Goal: Task Accomplishment & Management: Complete application form

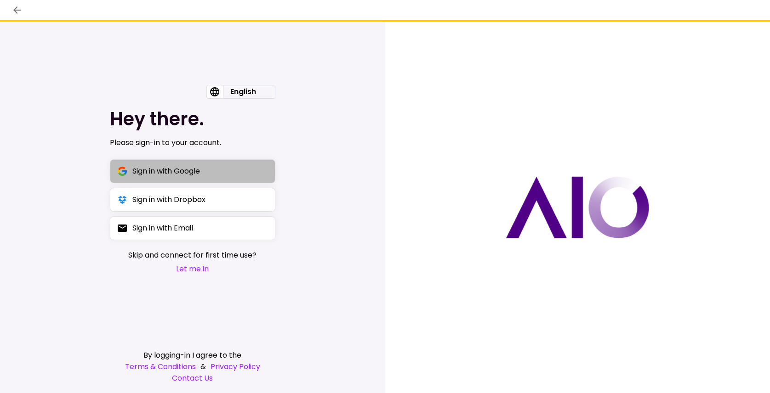
click at [159, 167] on div "Sign in with Google" at bounding box center [166, 170] width 68 height 11
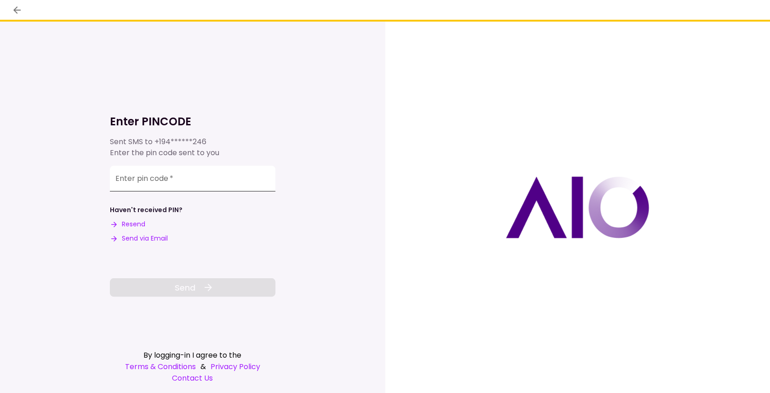
click at [139, 187] on input "Enter pin code   *" at bounding box center [192, 179] width 165 height 26
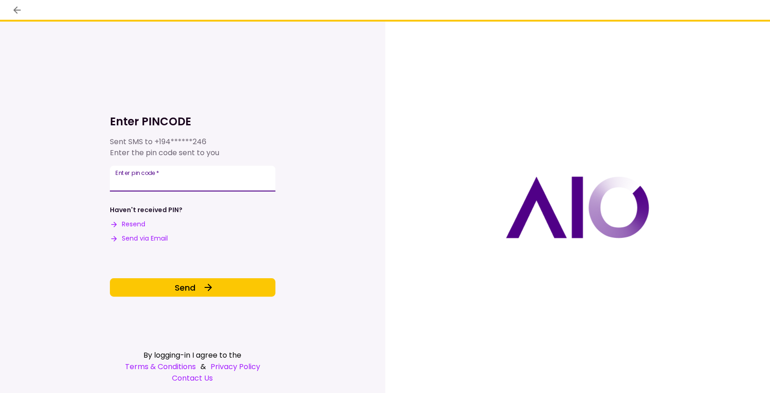
type input "******"
click at [175, 279] on div "Enter PINCODE Sent SMS to +194******246 Enter the pin code sent to you Enter pi…" at bounding box center [192, 190] width 165 height 211
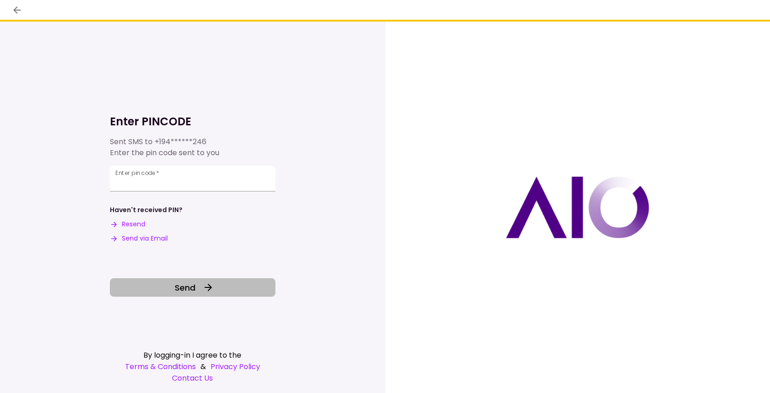
click at [175, 290] on span "Send" at bounding box center [185, 288] width 21 height 12
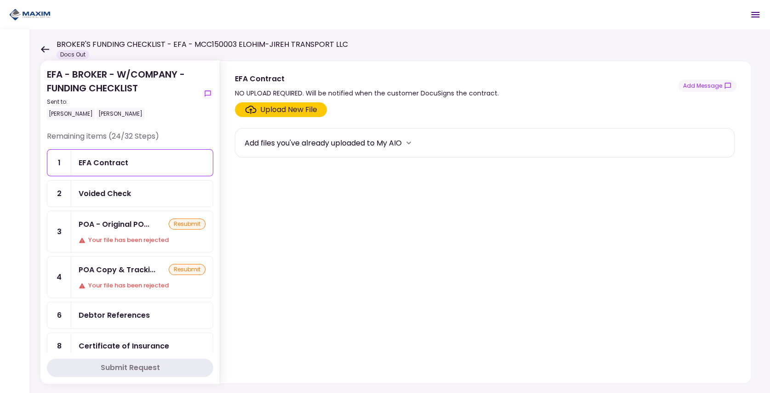
click at [46, 50] on icon at bounding box center [44, 49] width 9 height 7
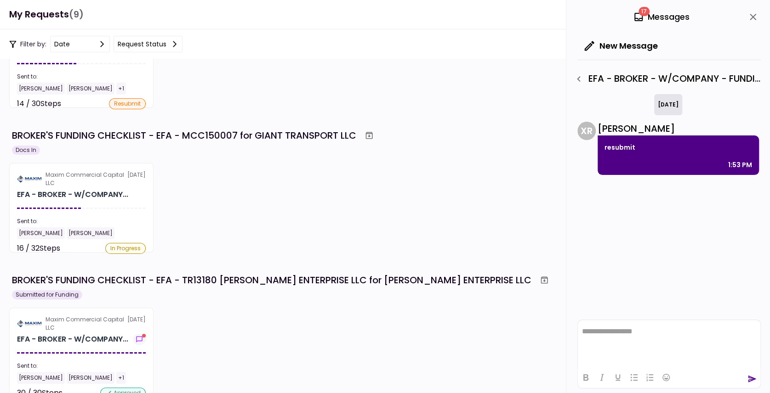
scroll to position [92, 0]
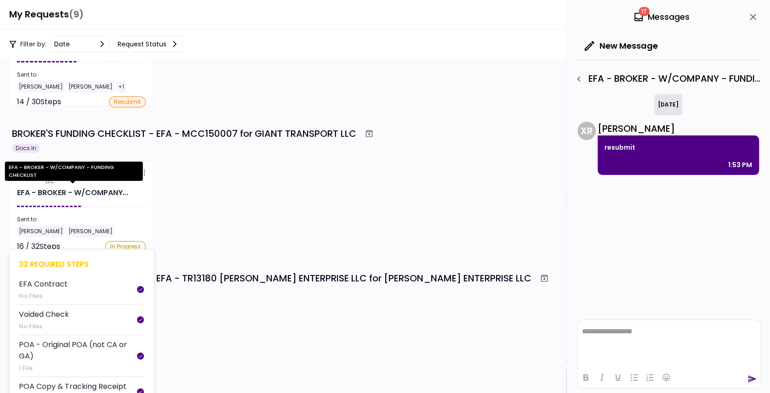
click at [57, 190] on div "EFA - BROKER - W/COMPANY..." at bounding box center [72, 193] width 111 height 11
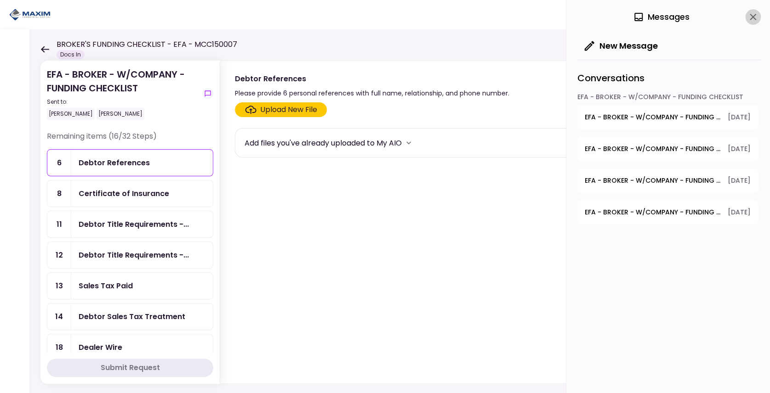
click at [754, 16] on icon "close" at bounding box center [753, 17] width 6 height 6
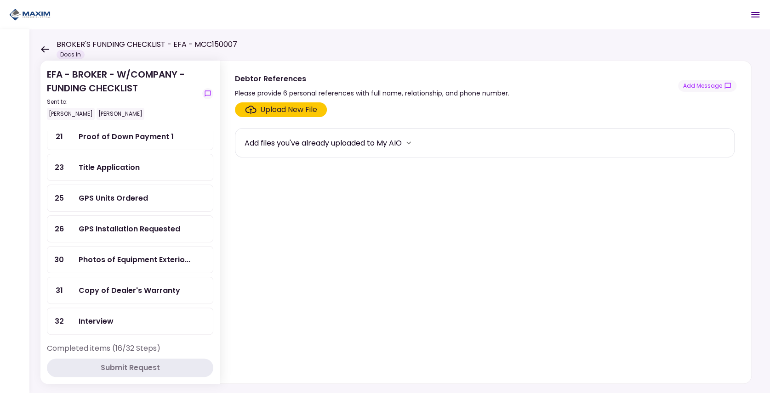
scroll to position [337, 0]
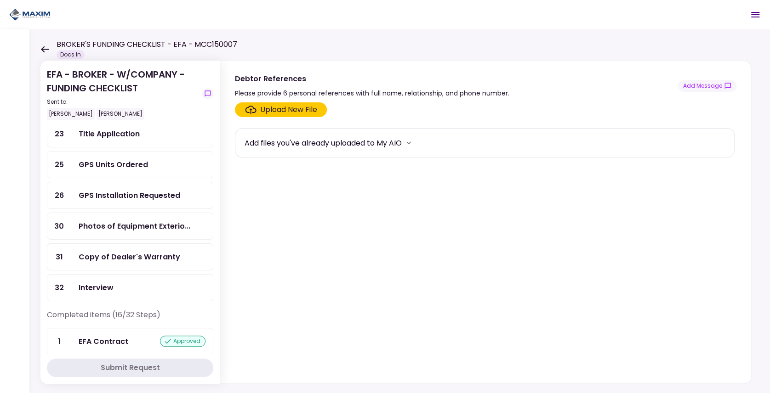
click at [111, 217] on div "Photos of Equipment Exterio..." at bounding box center [142, 226] width 142 height 26
click at [294, 107] on div "Upload New File" at bounding box center [288, 109] width 57 height 11
click at [0, 0] on input "Upload New File" at bounding box center [0, 0] width 0 height 0
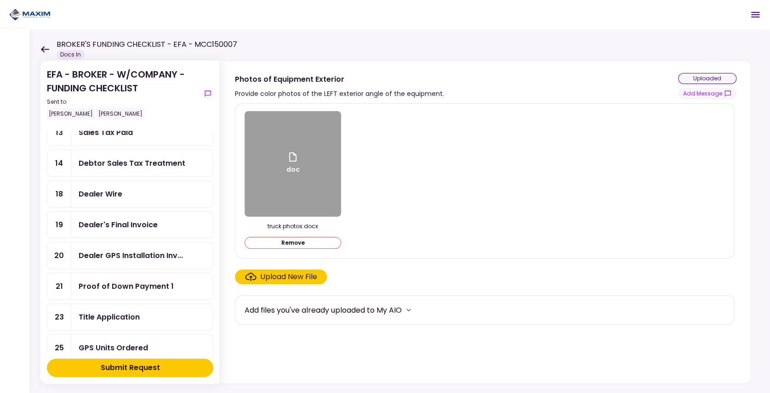
scroll to position [153, 0]
click at [112, 220] on div "Dealer's Final Invoice" at bounding box center [118, 225] width 79 height 11
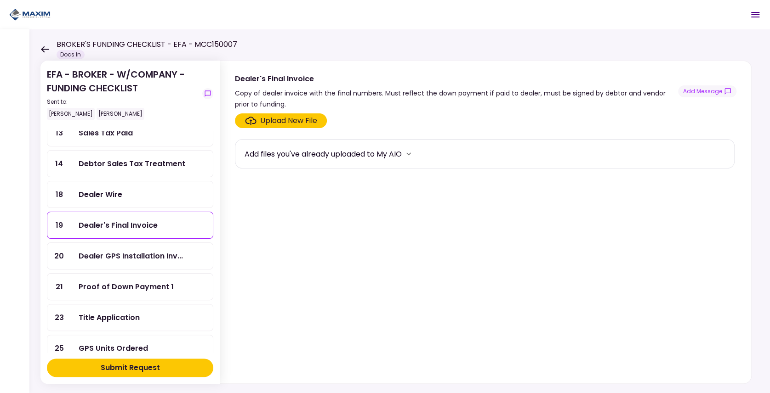
click at [285, 124] on div "Upload New File" at bounding box center [288, 120] width 57 height 11
click at [0, 0] on input "Upload New File" at bounding box center [0, 0] width 0 height 0
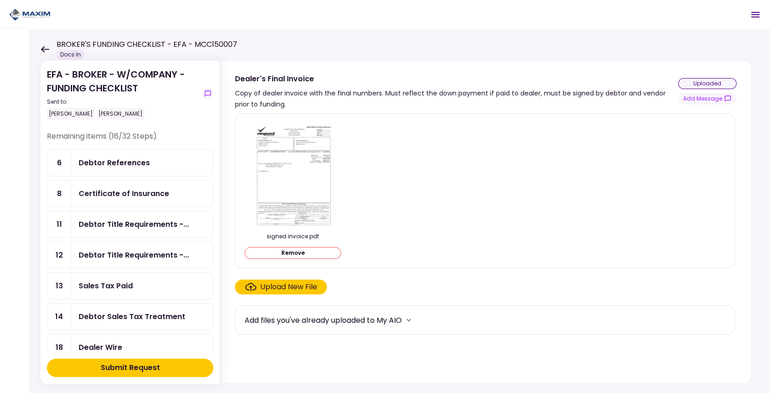
click at [104, 367] on div "Submit Request" at bounding box center [130, 368] width 59 height 11
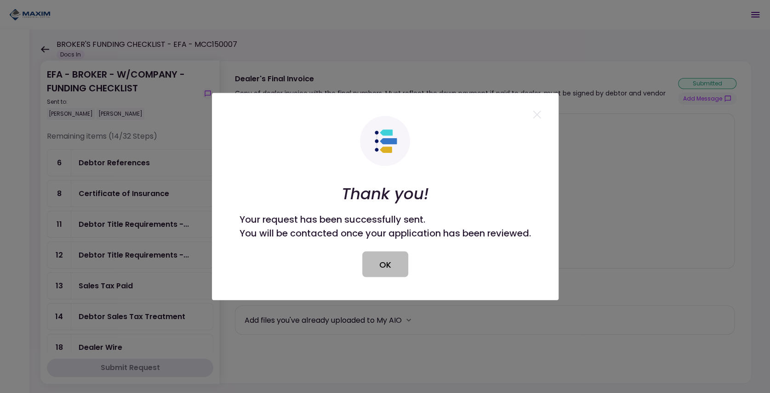
click at [391, 268] on button "OK" at bounding box center [385, 265] width 46 height 26
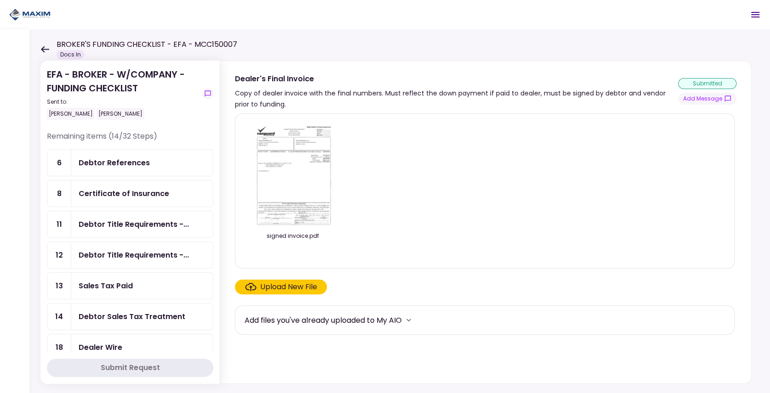
click at [46, 48] on icon at bounding box center [44, 49] width 9 height 7
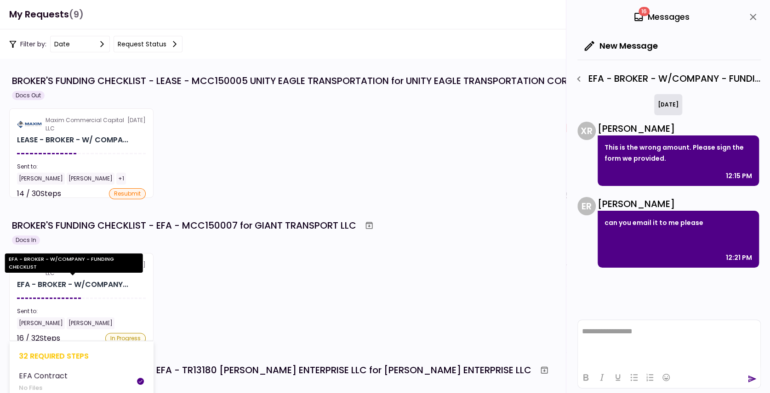
click at [95, 282] on div "EFA - BROKER - W/COMPANY..." at bounding box center [72, 284] width 111 height 11
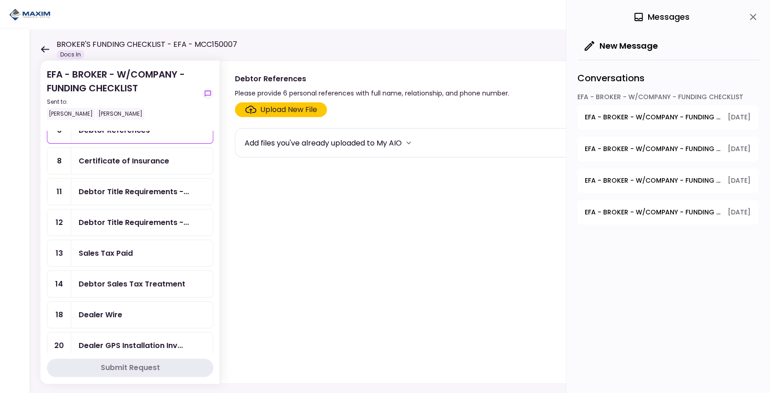
scroll to position [30, 0]
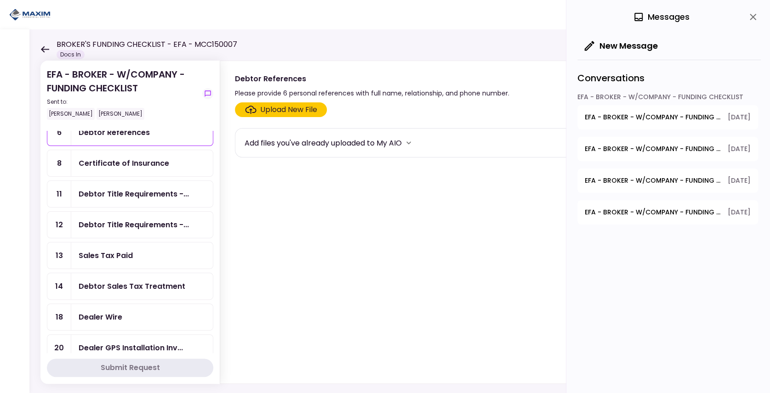
click at [112, 205] on ul "6 Debtor References 8 Certificate of Insurance 11 Debtor Title Requirements -..…" at bounding box center [130, 332] width 166 height 427
click at [115, 191] on div "Debtor Title Requirements -..." at bounding box center [134, 193] width 110 height 11
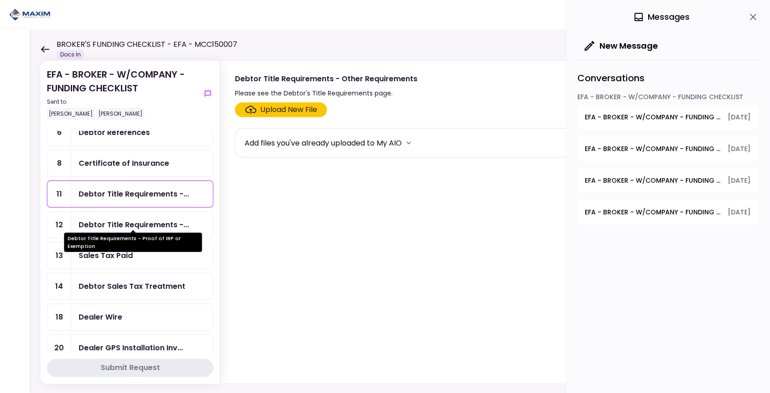
click at [113, 222] on div "Debtor Title Requirements -..." at bounding box center [134, 224] width 110 height 11
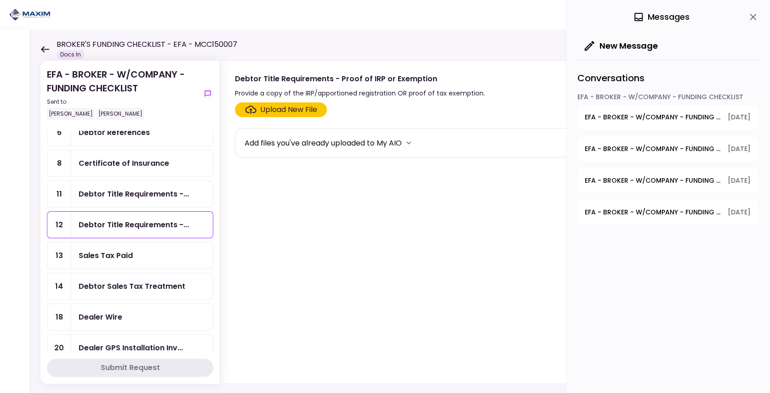
click at [114, 273] on div "Debtor Sales Tax Treatment" at bounding box center [142, 286] width 142 height 26
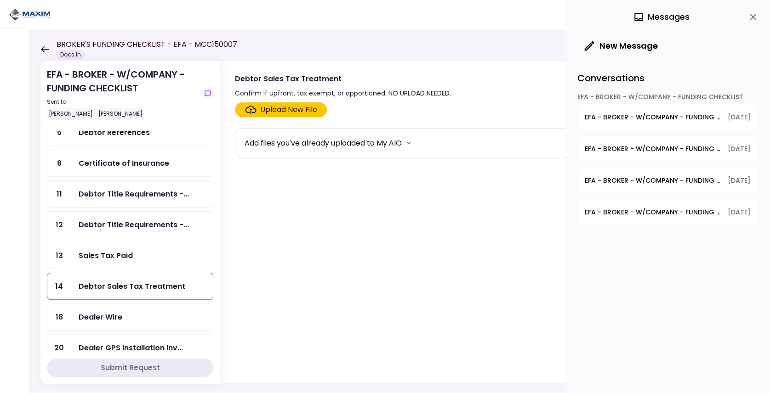
click at [273, 108] on div "Upload New File" at bounding box center [288, 109] width 57 height 11
click at [0, 0] on input "Upload New File" at bounding box center [0, 0] width 0 height 0
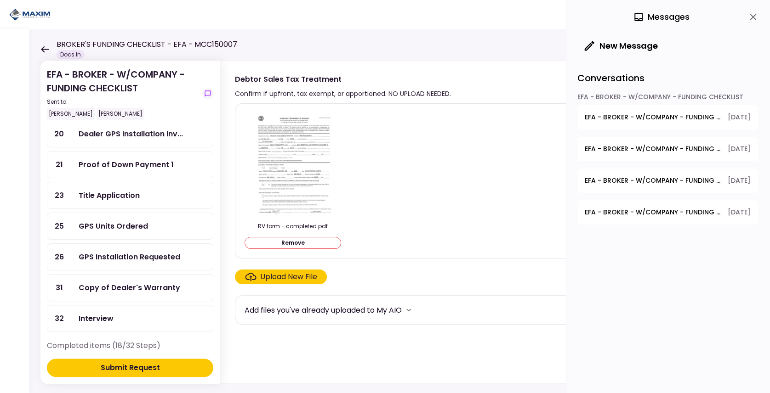
scroll to position [245, 0]
click at [120, 367] on div "Submit Request" at bounding box center [130, 368] width 59 height 11
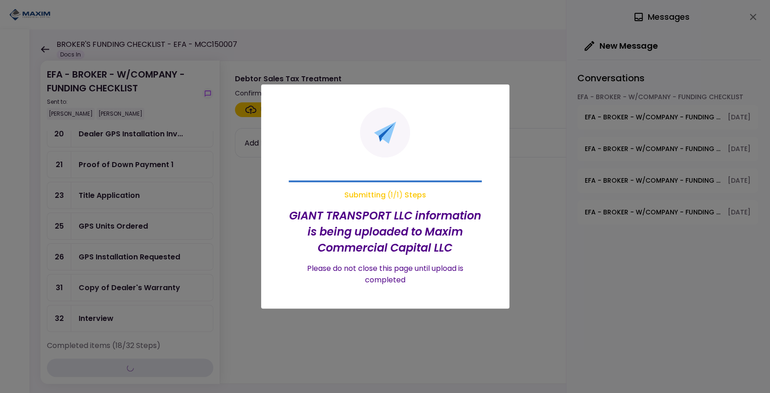
scroll to position [215, 0]
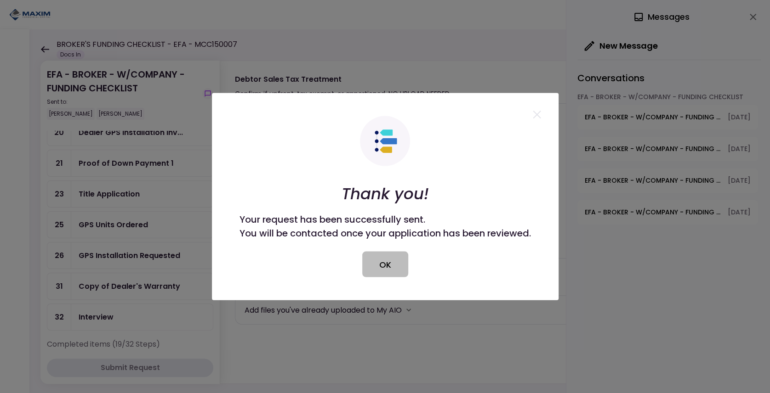
click at [391, 270] on button "OK" at bounding box center [385, 265] width 46 height 26
